Goal: Task Accomplishment & Management: Manage account settings

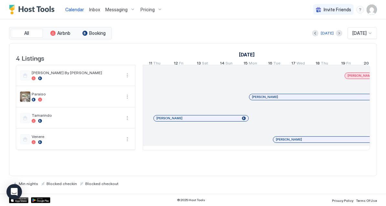
scroll to position [0, 794]
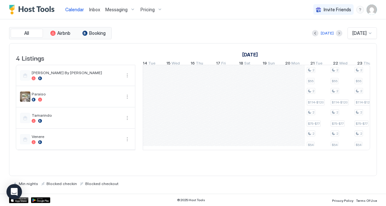
click at [94, 10] on span "Inbox" at bounding box center [94, 9] width 11 height 5
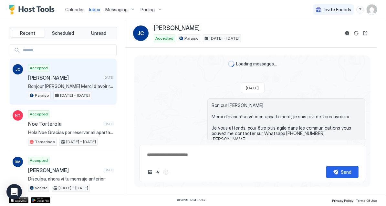
scroll to position [17, 0]
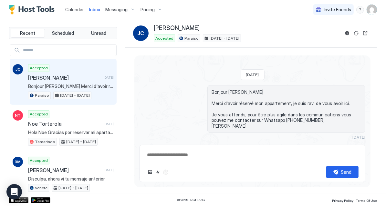
drag, startPoint x: 214, startPoint y: 29, endPoint x: 148, endPoint y: 29, distance: 65.8
click at [148, 29] on div "[PERSON_NAME] Accepted Paraiso [DATE] - [DATE]" at bounding box center [236, 34] width 206 height 18
copy div "[PERSON_NAME]"
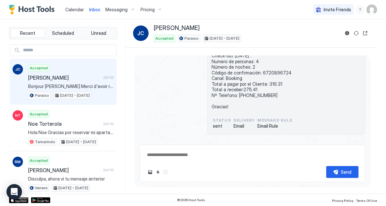
scroll to position [0, 0]
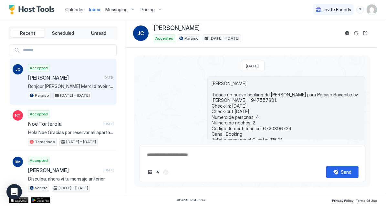
click at [267, 126] on span "[PERSON_NAME] Tienes un nuevo booking de [PERSON_NAME] para Paraiso Bayahibe by…" at bounding box center [285, 123] width 149 height 85
copy span "6720896724"
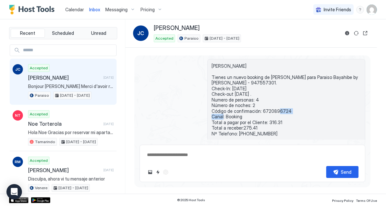
scroll to position [26, 0]
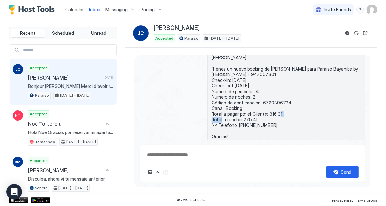
drag, startPoint x: 280, startPoint y: 113, endPoint x: 263, endPoint y: 113, distance: 16.5
click at [263, 113] on span "[PERSON_NAME] Tienes un nuevo booking de [PERSON_NAME] para Paraiso Bayahibe by…" at bounding box center [285, 97] width 149 height 85
copy span "316.31"
drag, startPoint x: 275, startPoint y: 125, endPoint x: 236, endPoint y: 124, distance: 38.7
click at [236, 124] on span "[PERSON_NAME] Tienes un nuevo booking de [PERSON_NAME] para Paraiso Bayahibe by…" at bounding box center [285, 97] width 149 height 85
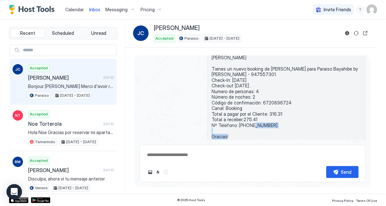
copy span "[PHONE_NUMBER]"
